Goal: Find specific page/section: Find specific page/section

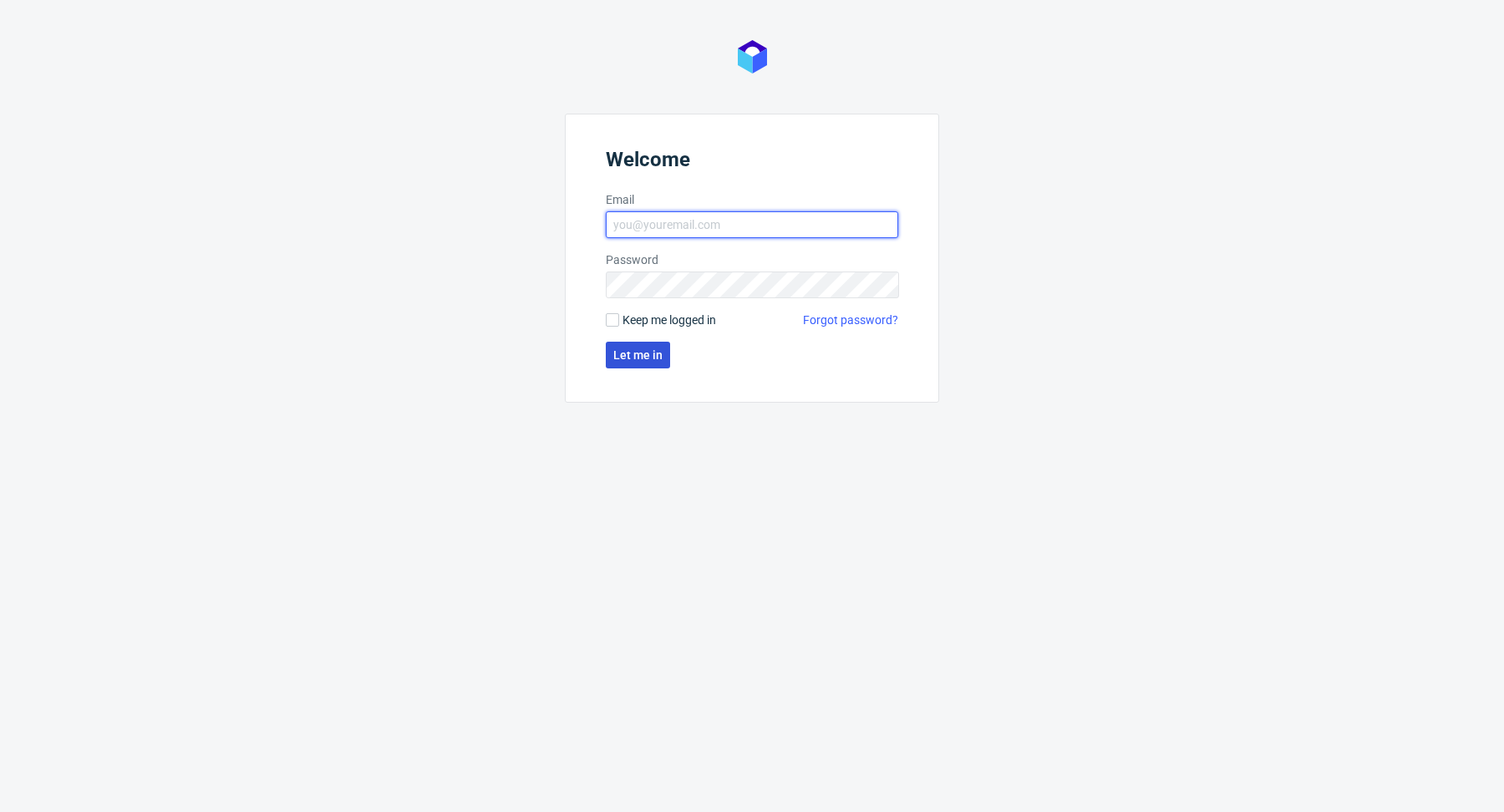
type input "[PERSON_NAME][EMAIL_ADDRESS][DOMAIN_NAME]"
click at [621, 362] on button "Let me in" at bounding box center [637, 354] width 64 height 27
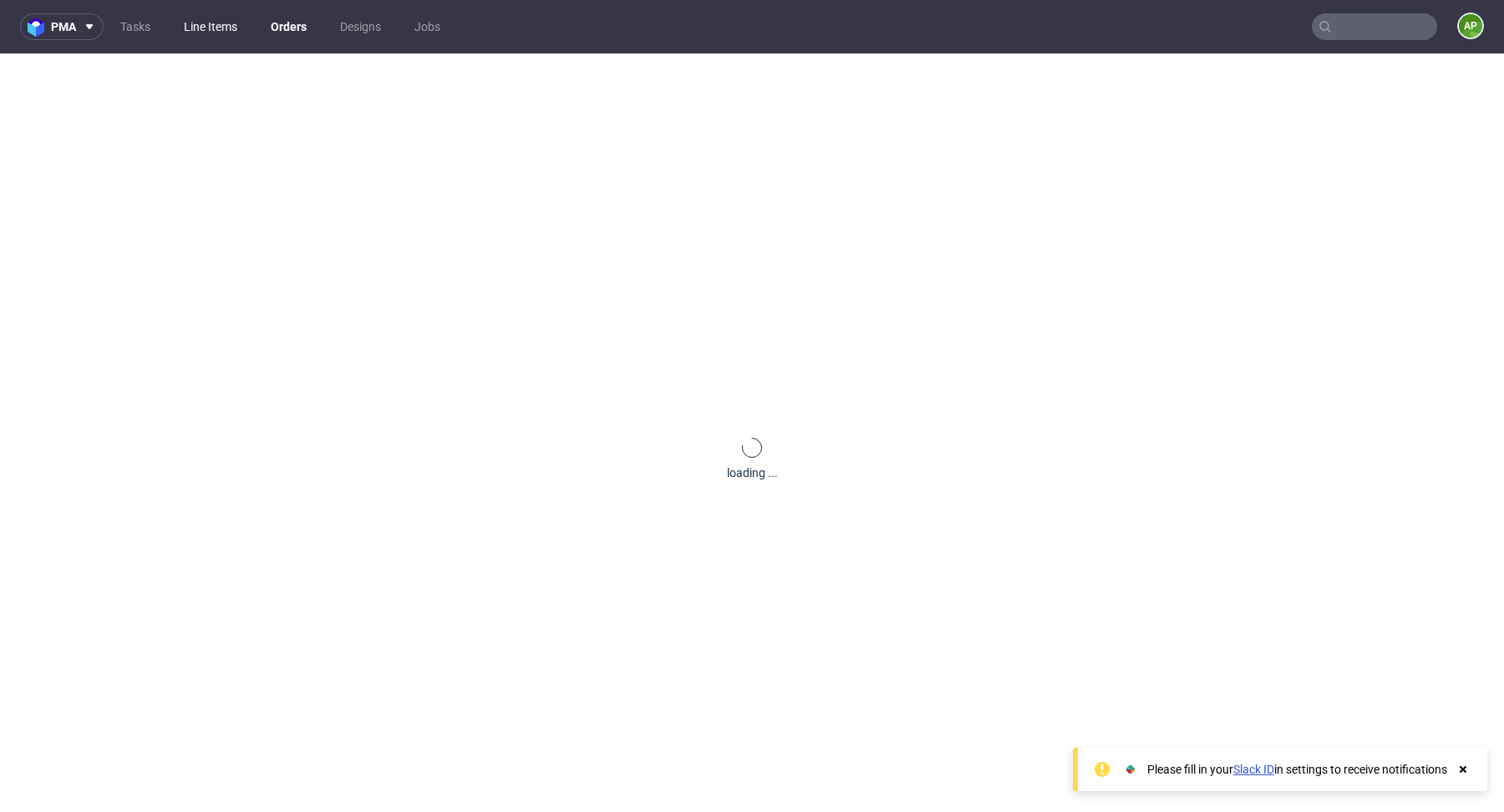
click at [201, 39] on link "Line Items" at bounding box center [211, 27] width 74 height 27
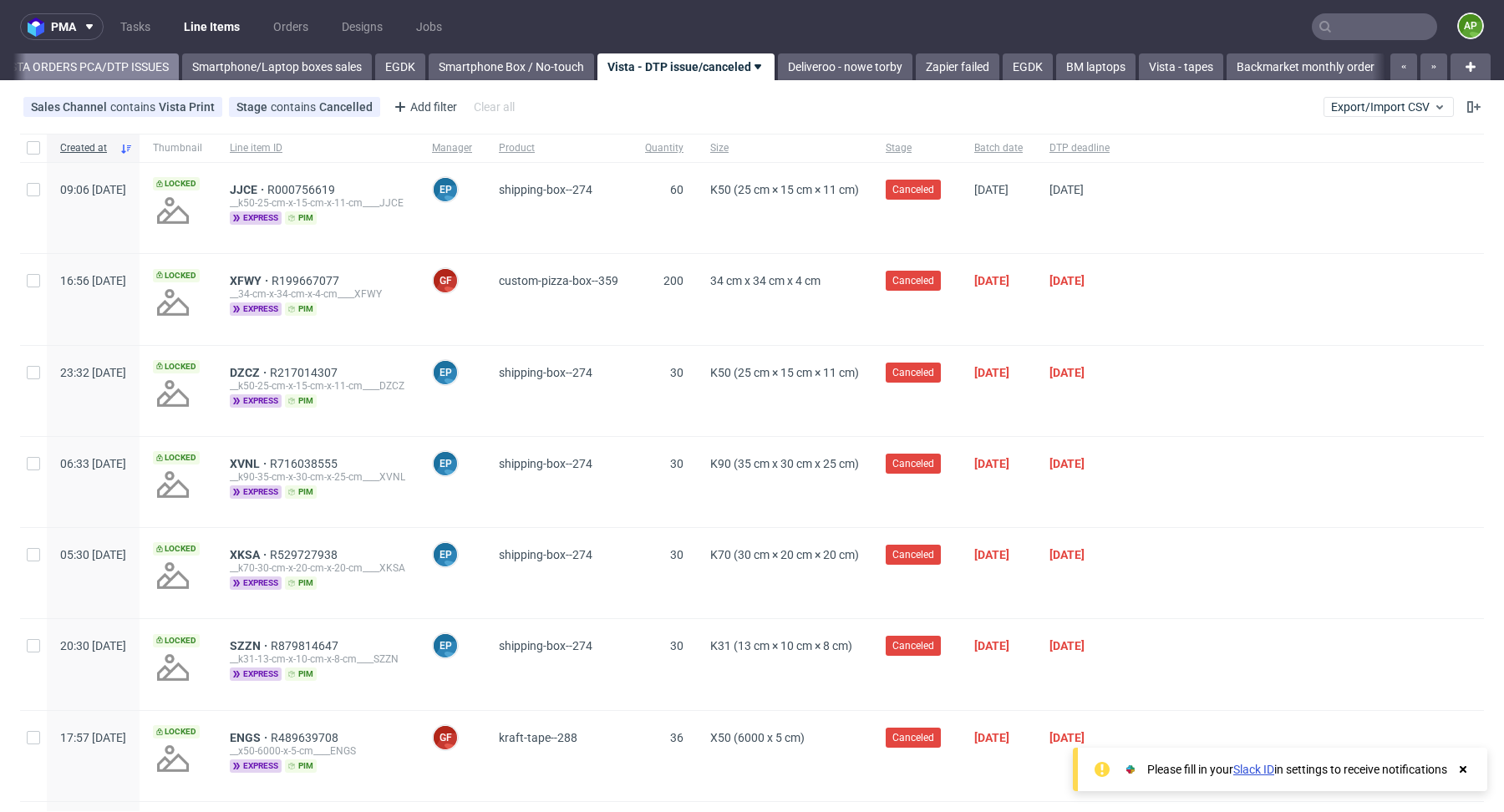
click at [100, 63] on link "VISTA ORDERS PCA/DTP ISSUES" at bounding box center [84, 66] width 190 height 27
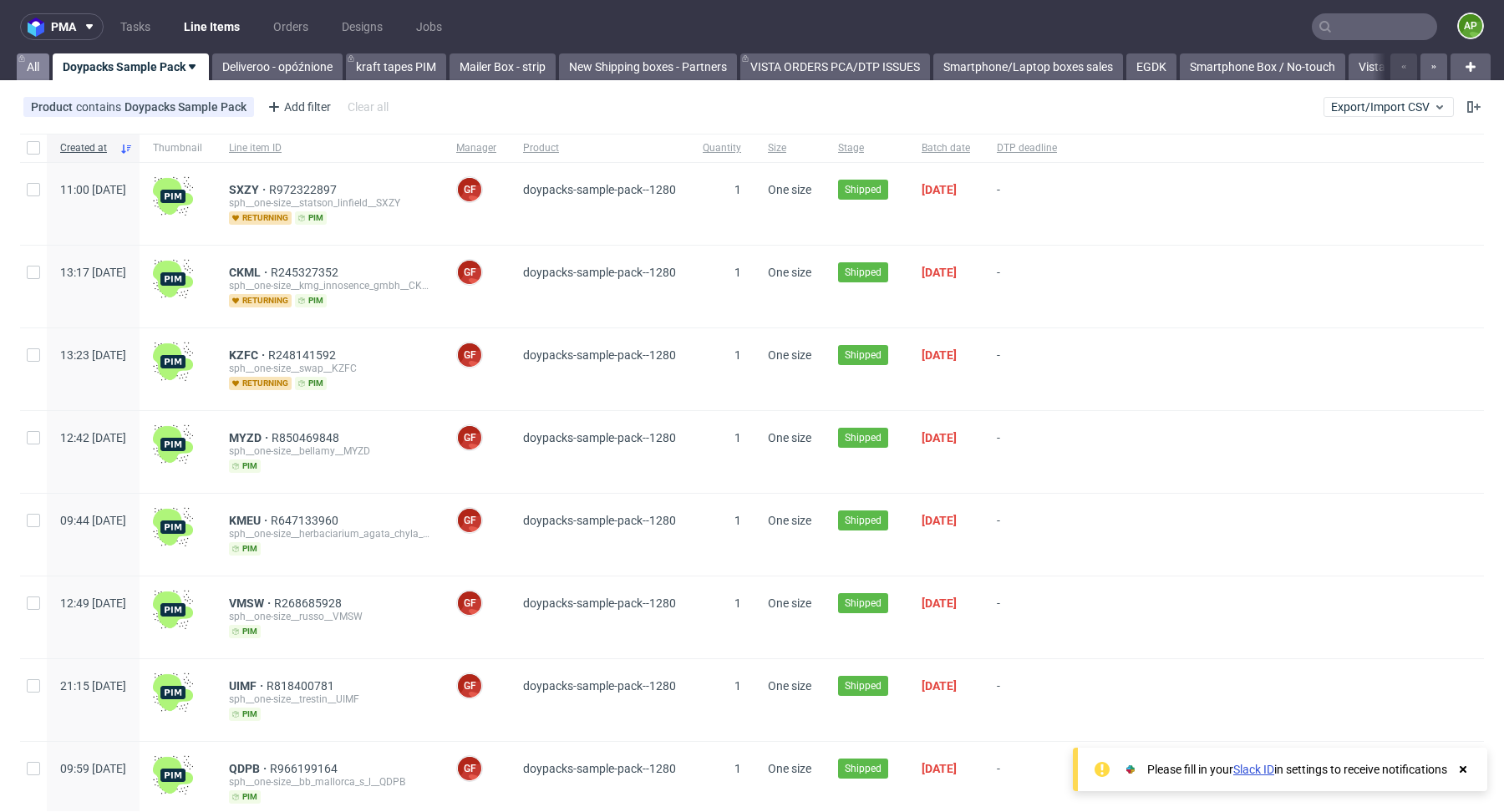
click at [34, 63] on link "All" at bounding box center [32, 66] width 32 height 27
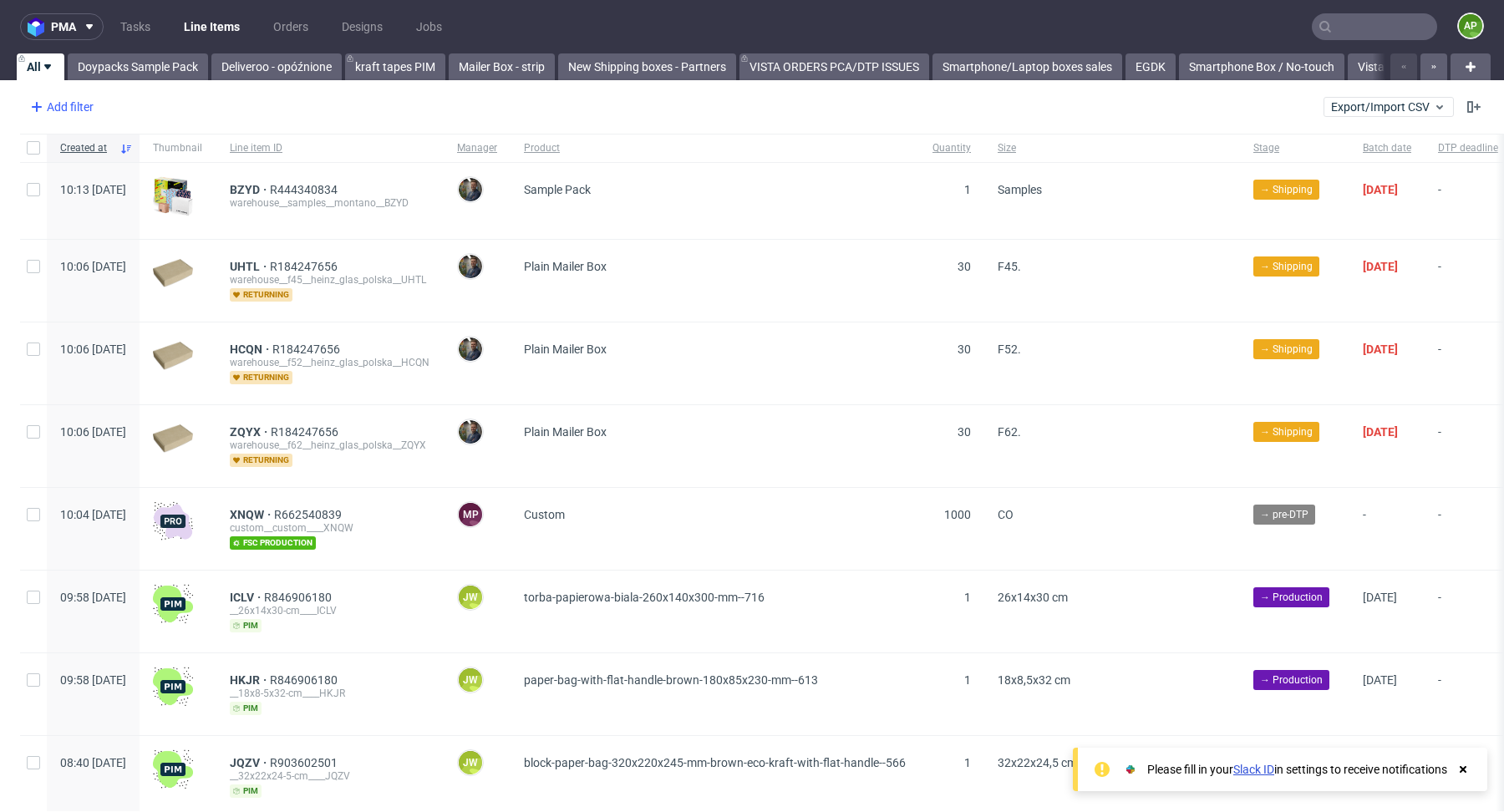
click at [79, 103] on div "Add filter" at bounding box center [60, 106] width 74 height 27
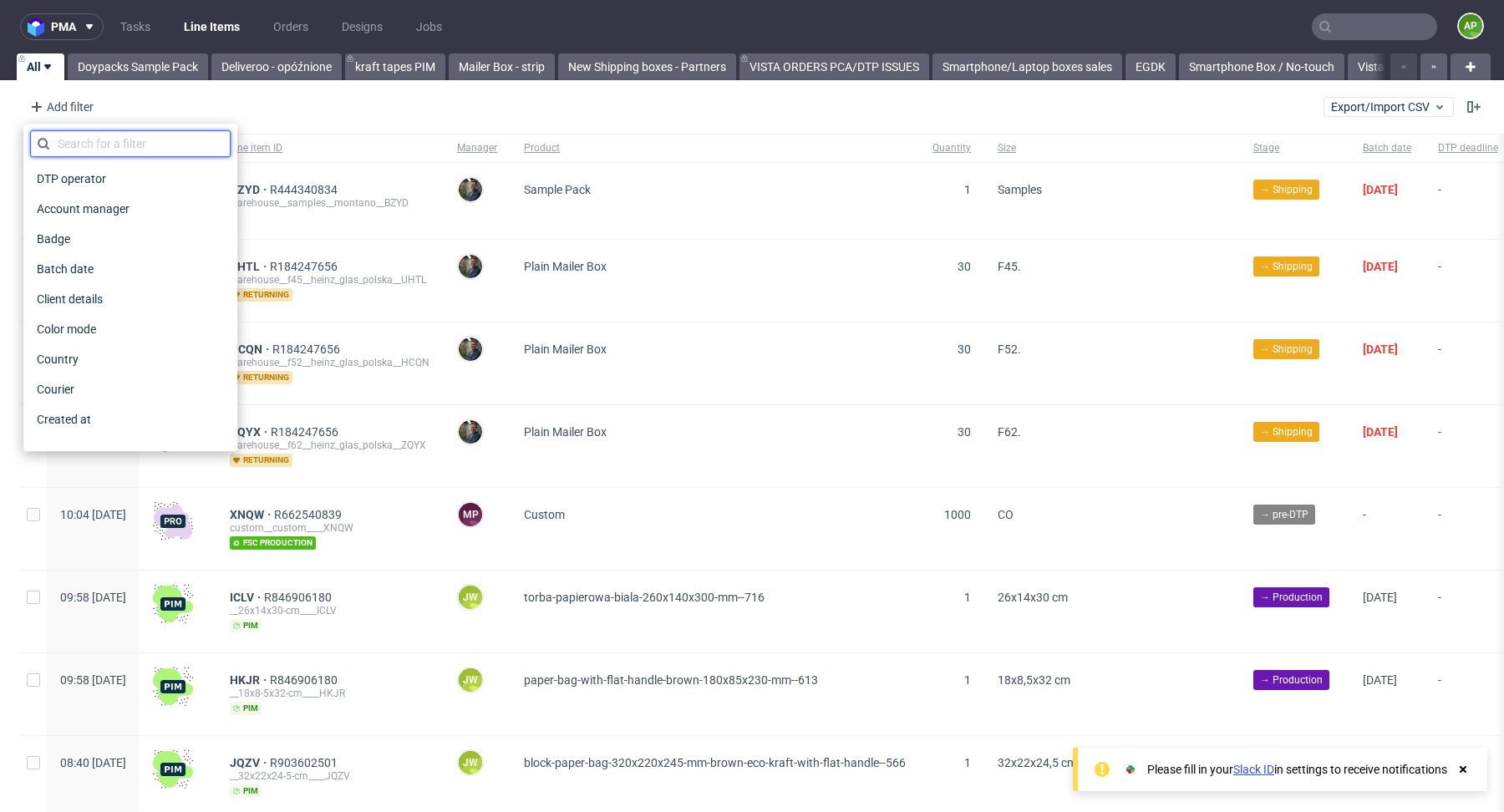
click at [146, 150] on input "text" at bounding box center [131, 143] width 201 height 27
type input "Pr"
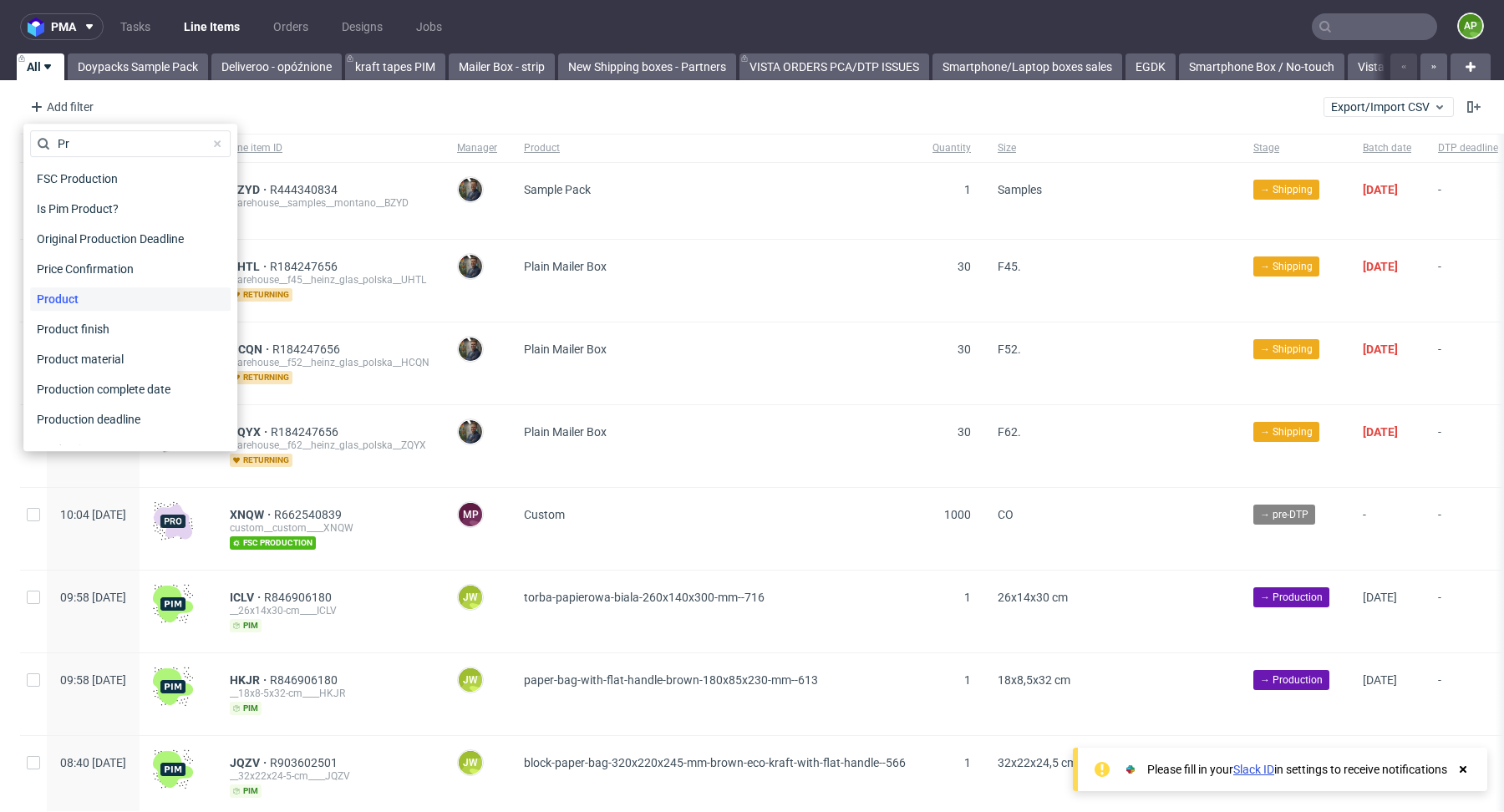
click at [85, 292] on span "Product" at bounding box center [58, 299] width 55 height 24
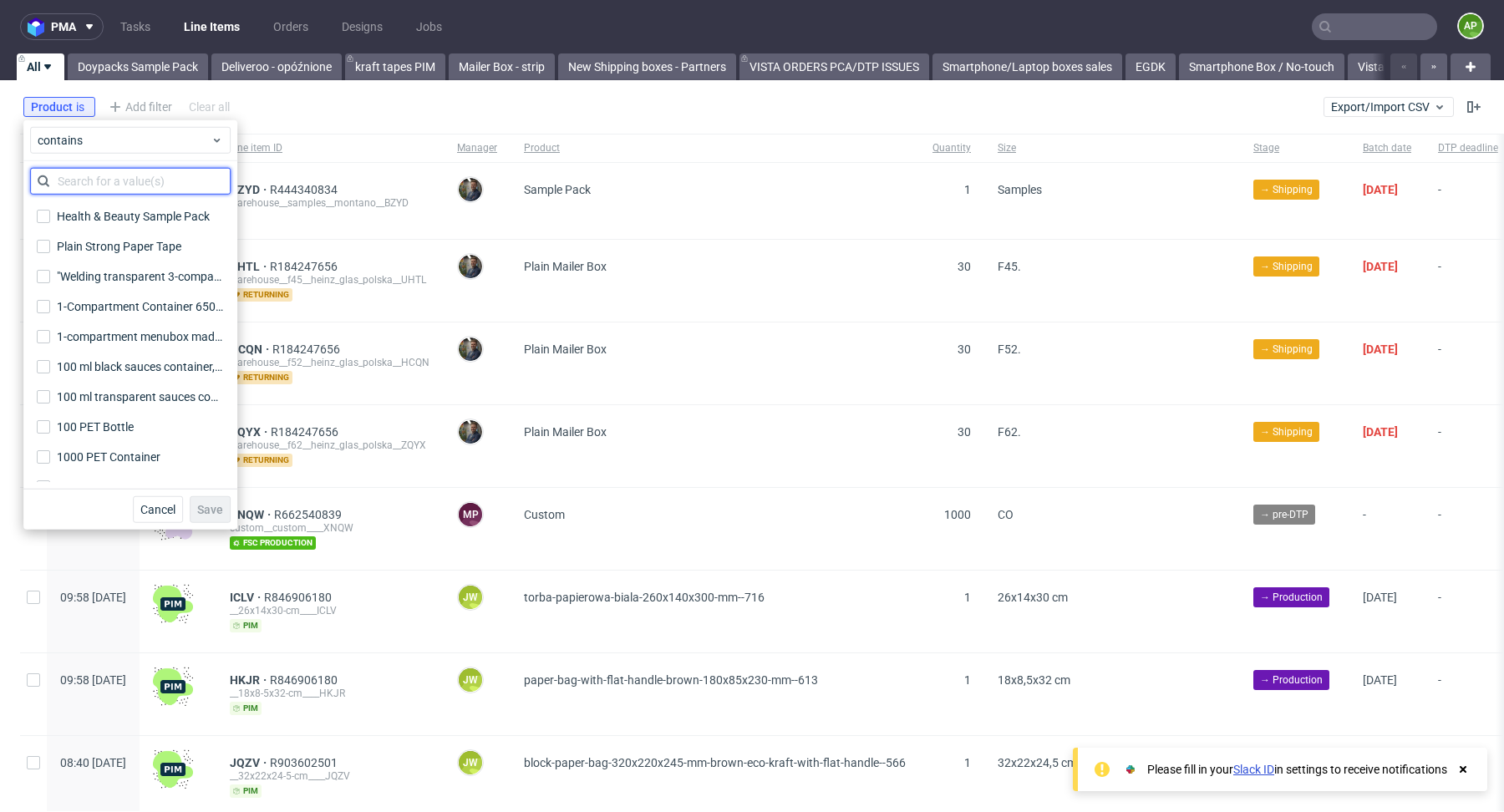
click at [163, 184] on input "text" at bounding box center [131, 181] width 201 height 27
type input "D"
type input "E"
type input "Deli"
click at [128, 428] on div "E-commerce Delivery Box" at bounding box center [124, 426] width 135 height 17
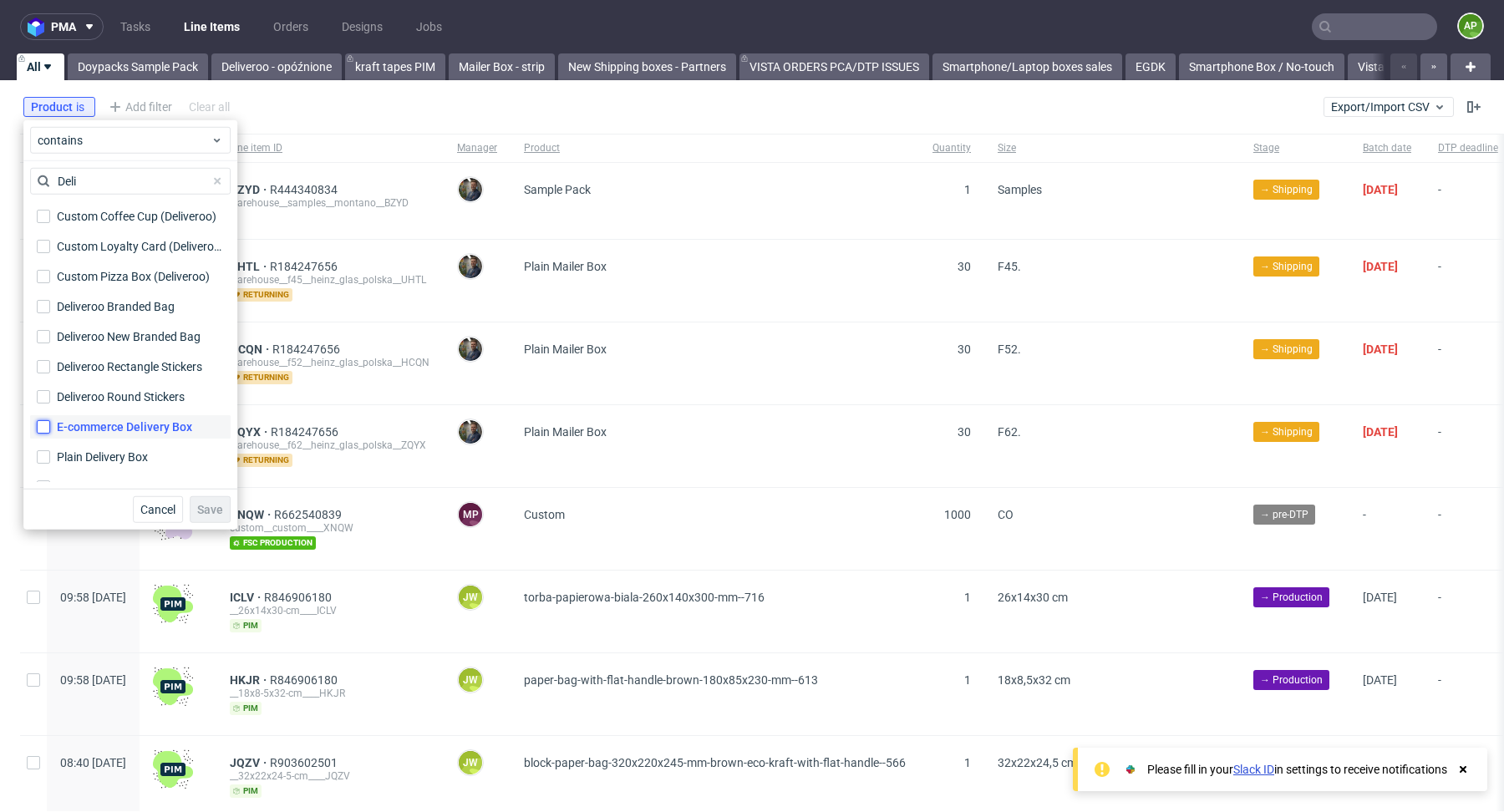
click at [50, 428] on input "E-commerce Delivery Box" at bounding box center [43, 427] width 14 height 14
checkbox input "true"
click at [218, 509] on span "Save" at bounding box center [210, 510] width 26 height 12
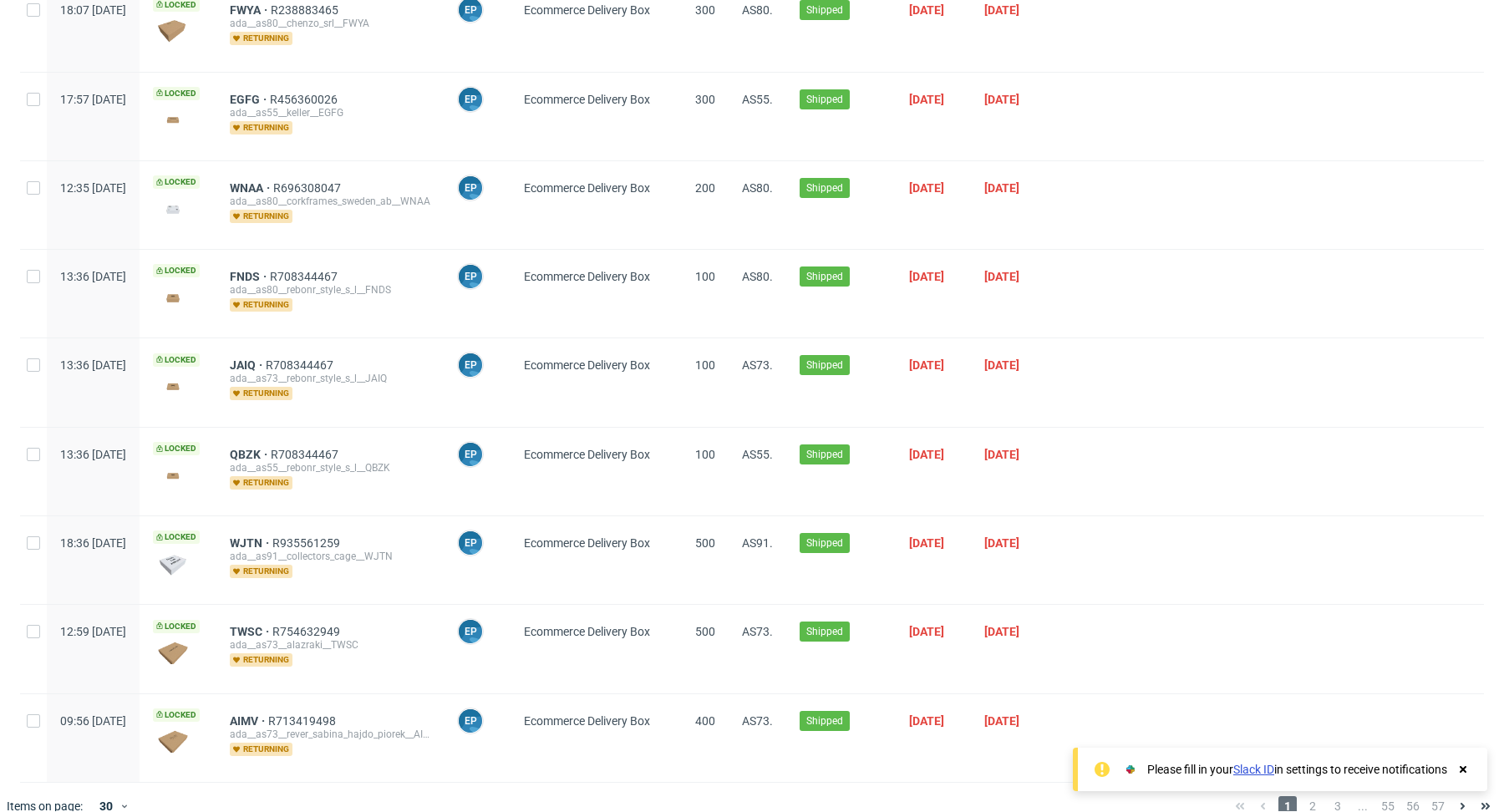
scroll to position [2093, 0]
click at [1457, 777] on div at bounding box center [1462, 769] width 15 height 17
drag, startPoint x: 273, startPoint y: 517, endPoint x: 312, endPoint y: 517, distance: 39.0
click at [312, 517] on div "WJTN R935561259 ada__as91__collectors_cage__WJTN returning" at bounding box center [330, 559] width 227 height 88
copy span "WJTN"
